Goal: Find specific page/section: Find specific page/section

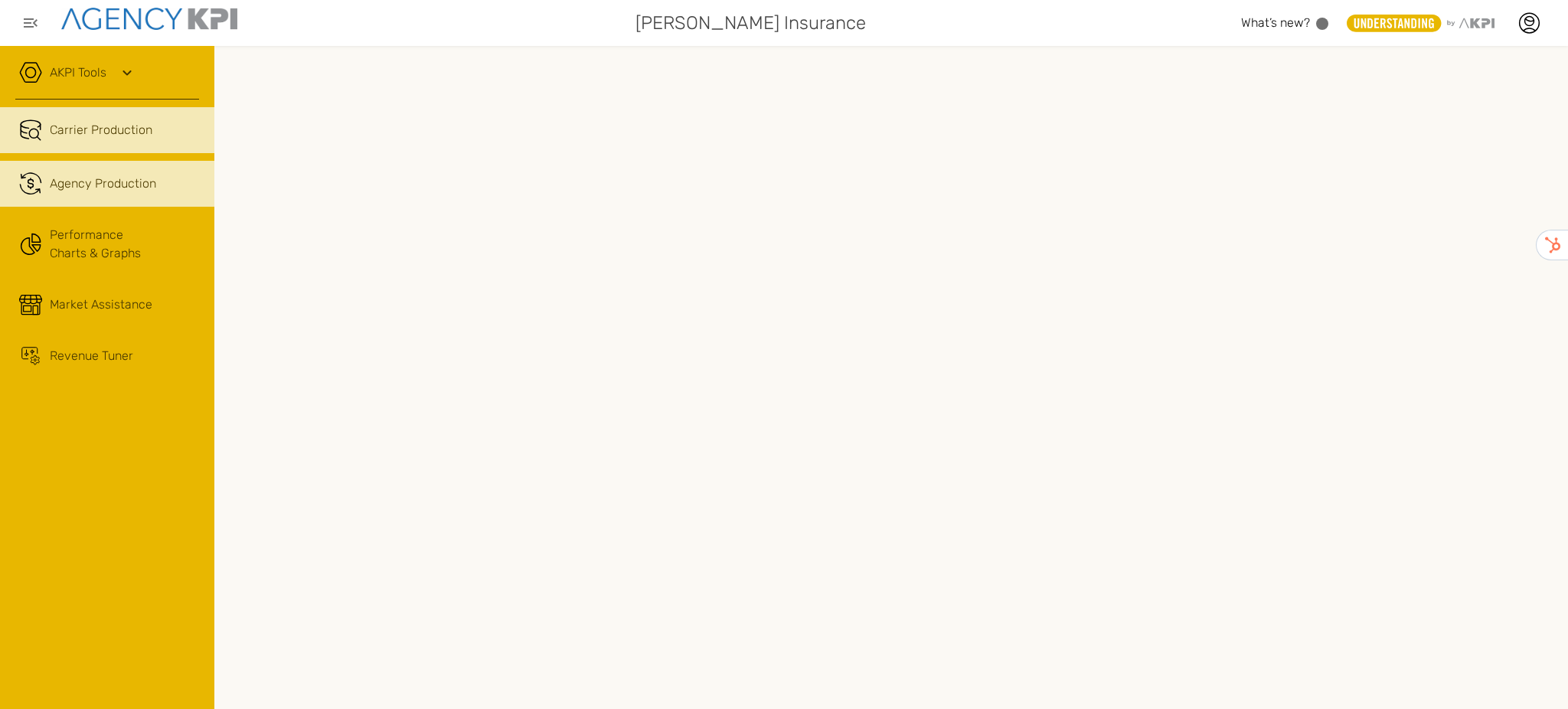
click at [48, 191] on link ".cls-1{fill:none;stroke:#221f20;stroke-linecap:round;stroke-linejoin:round;stro…" at bounding box center [107, 184] width 215 height 46
